Goal: Check status

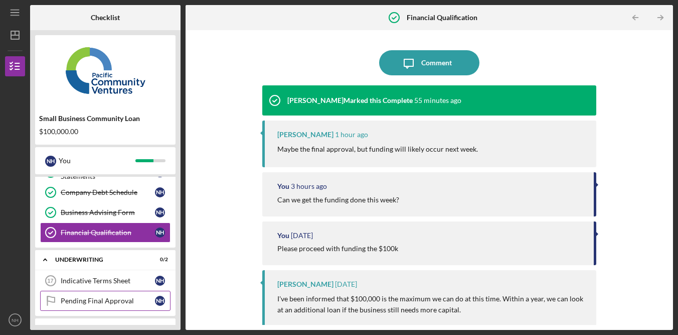
scroll to position [317, 0]
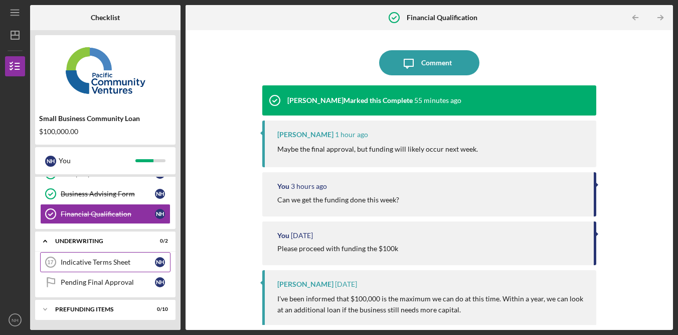
click at [126, 263] on div "Indicative Terms Sheet" at bounding box center [108, 262] width 94 height 8
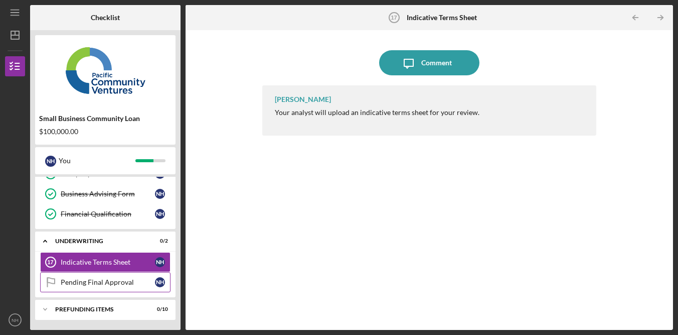
click at [117, 284] on div "Pending Final Approval" at bounding box center [108, 282] width 94 height 8
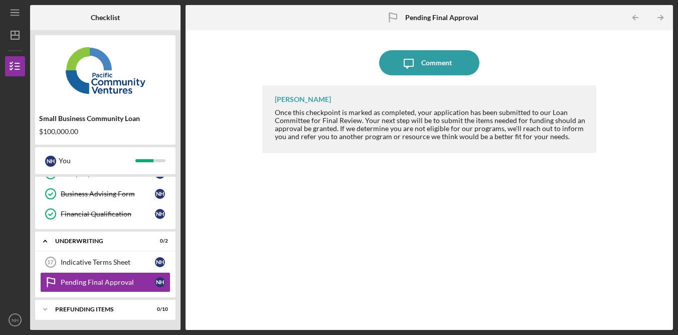
click at [289, 191] on div "[PERSON_NAME] Once this checkpoint is marked as completed, your application has…" at bounding box center [429, 199] width 334 height 229
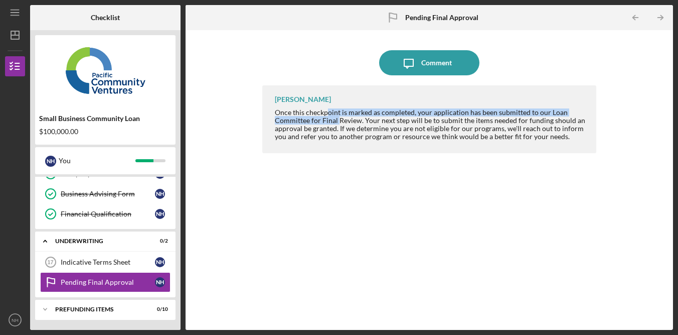
drag, startPoint x: 329, startPoint y: 113, endPoint x: 337, endPoint y: 119, distance: 10.7
click at [337, 119] on div "Once this checkpoint is marked as completed, your application has been submitte…" at bounding box center [430, 124] width 311 height 32
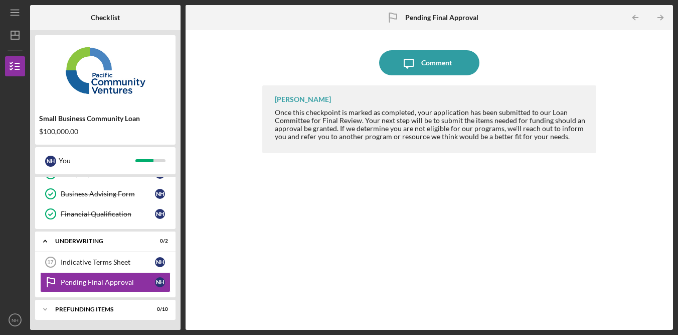
drag, startPoint x: 444, startPoint y: 159, endPoint x: 458, endPoint y: 112, distance: 48.7
click at [444, 159] on div "[PERSON_NAME] Once this checkpoint is marked as completed, your application has…" at bounding box center [429, 199] width 334 height 229
click at [456, 121] on div "Once this checkpoint is marked as completed, your application has been submitte…" at bounding box center [430, 124] width 311 height 32
click at [117, 306] on div "Prefunding Items" at bounding box center [109, 309] width 108 height 6
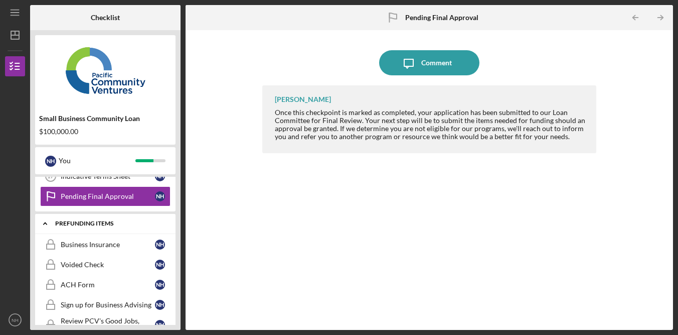
scroll to position [401, 0]
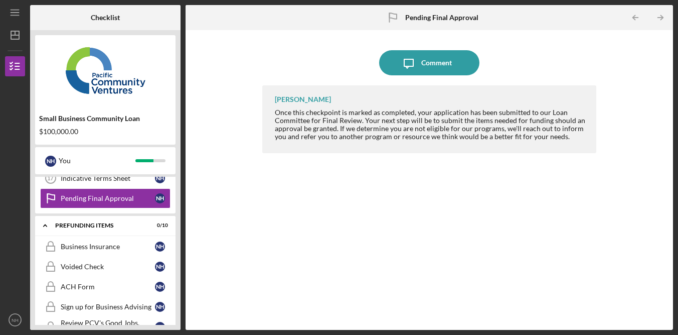
click at [347, 227] on div "[PERSON_NAME] Once this checkpoint is marked as completed, your application has…" at bounding box center [429, 199] width 334 height 229
click at [529, 240] on div "[PERSON_NAME] Once this checkpoint is marked as completed, your application has…" at bounding box center [429, 199] width 334 height 229
click at [535, 229] on div "[PERSON_NAME] Once this checkpoint is marked as completed, your application has…" at bounding box center [429, 199] width 334 height 229
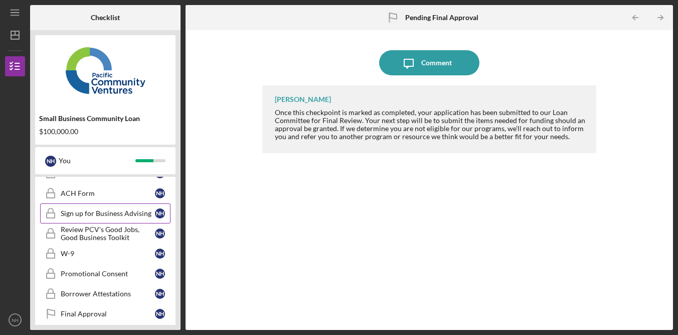
scroll to position [523, 0]
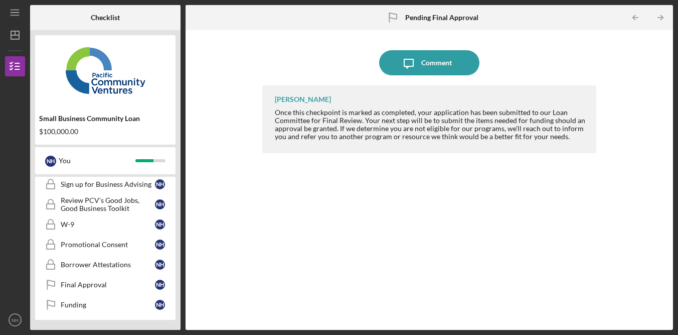
click at [260, 45] on div "Icon/Message Comment [PERSON_NAME] Once this checkpoint is marked as completed,…" at bounding box center [429, 179] width 477 height 289
click at [248, 38] on div "Icon/Message Comment [PERSON_NAME] Once this checkpoint is marked as completed,…" at bounding box center [429, 179] width 477 height 289
drag, startPoint x: 248, startPoint y: 38, endPoint x: 249, endPoint y: 27, distance: 11.5
click at [249, 39] on div "Icon/Message Comment [PERSON_NAME] Once this checkpoint is marked as completed,…" at bounding box center [429, 179] width 477 height 289
click at [442, 227] on div "[PERSON_NAME] Once this checkpoint is marked as completed, your application has…" at bounding box center [429, 199] width 334 height 229
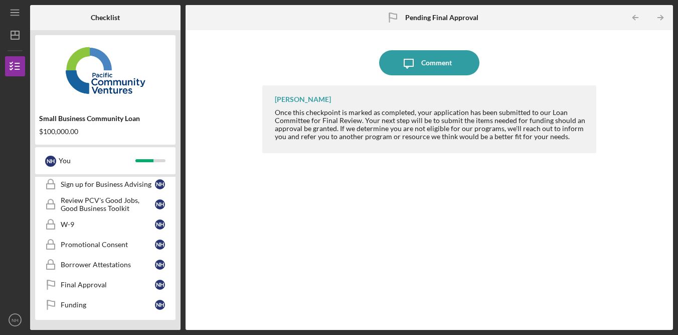
click at [558, 222] on div "[PERSON_NAME] Once this checkpoint is marked as completed, your application has…" at bounding box center [429, 199] width 334 height 229
click at [557, 222] on div "[PERSON_NAME] Once this checkpoint is marked as completed, your application has…" at bounding box center [429, 199] width 334 height 229
